Goal: Information Seeking & Learning: Find specific fact

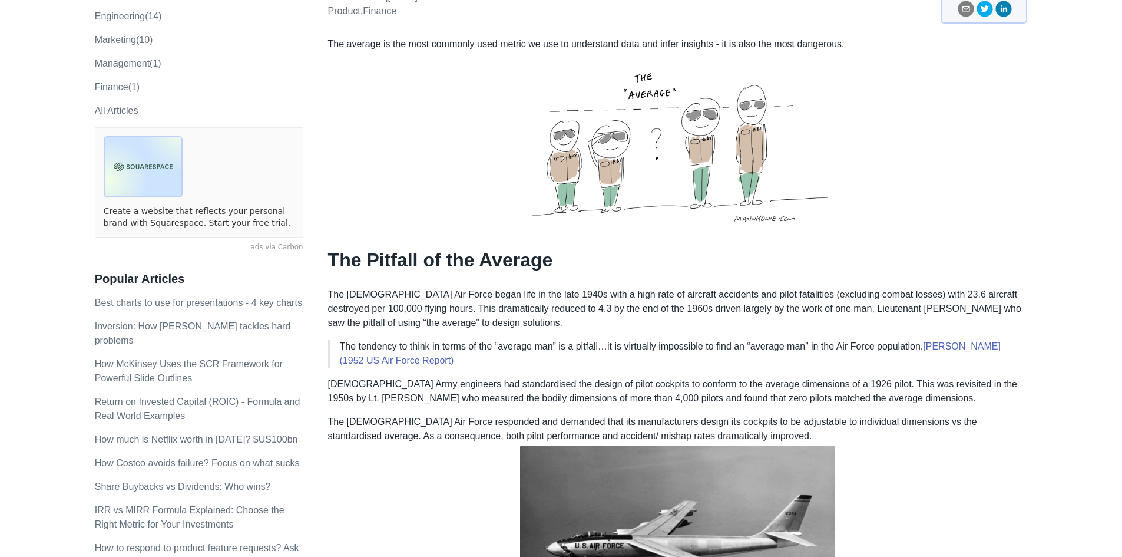
scroll to position [177, 0]
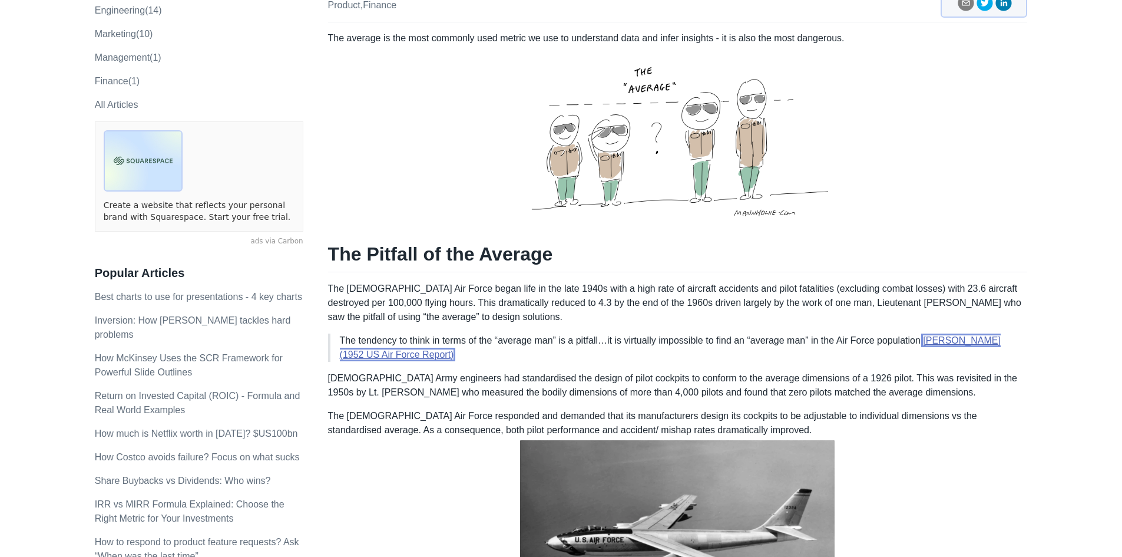
click at [407, 335] on link "[PERSON_NAME] (1952 US Air Force Report)" at bounding box center [670, 347] width 661 height 24
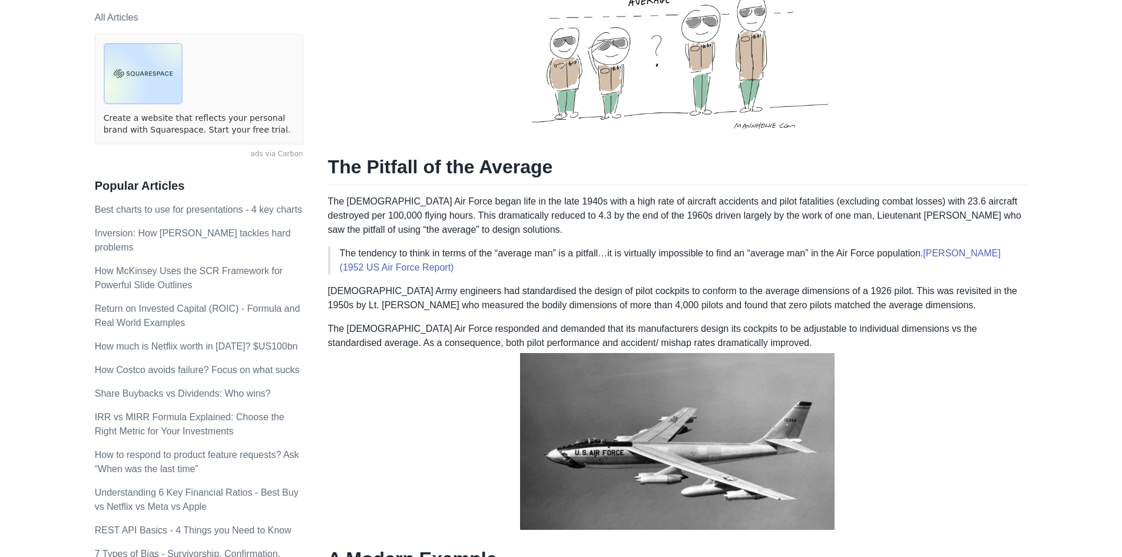
scroll to position [236, 0]
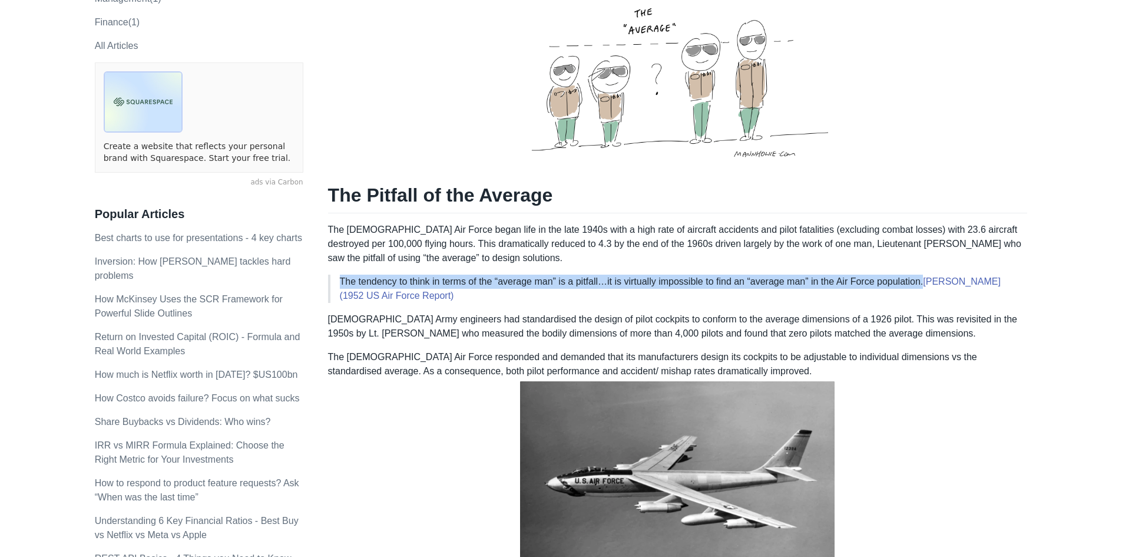
drag, startPoint x: 341, startPoint y: 256, endPoint x: 925, endPoint y: 260, distance: 583.8
click at [925, 275] on p "The tendency to think in terms of the “average man” is a pitfall…it is virtuall…" at bounding box center [679, 289] width 679 height 28
copy p "The tendency to think in terms of the “average man” is a pitfall…it is virtuall…"
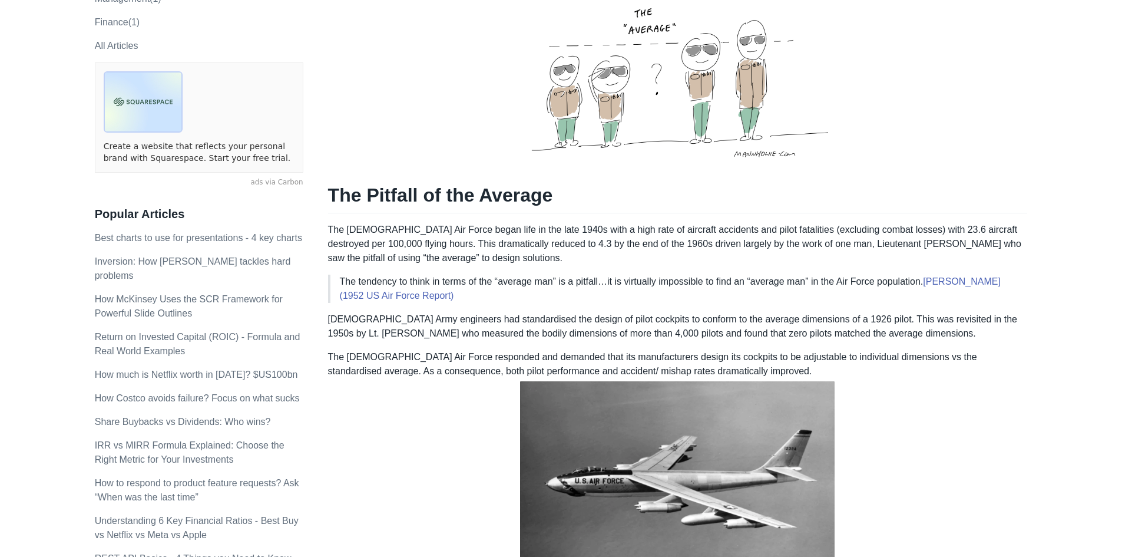
click at [496, 275] on p "The tendency to think in terms of the “average man” is a pitfall…it is virtuall…" at bounding box center [679, 289] width 679 height 28
drag, startPoint x: 454, startPoint y: 272, endPoint x: 335, endPoint y: 261, distance: 118.9
click at [335, 275] on blockquote "The tendency to think in terms of the “average man” is a pitfall…it is virtuall…" at bounding box center [678, 289] width 700 height 28
copy p "The tendency to think in terms of the “average man” is a pitfall…it is virtuall…"
